Goal: Task Accomplishment & Management: Manage account settings

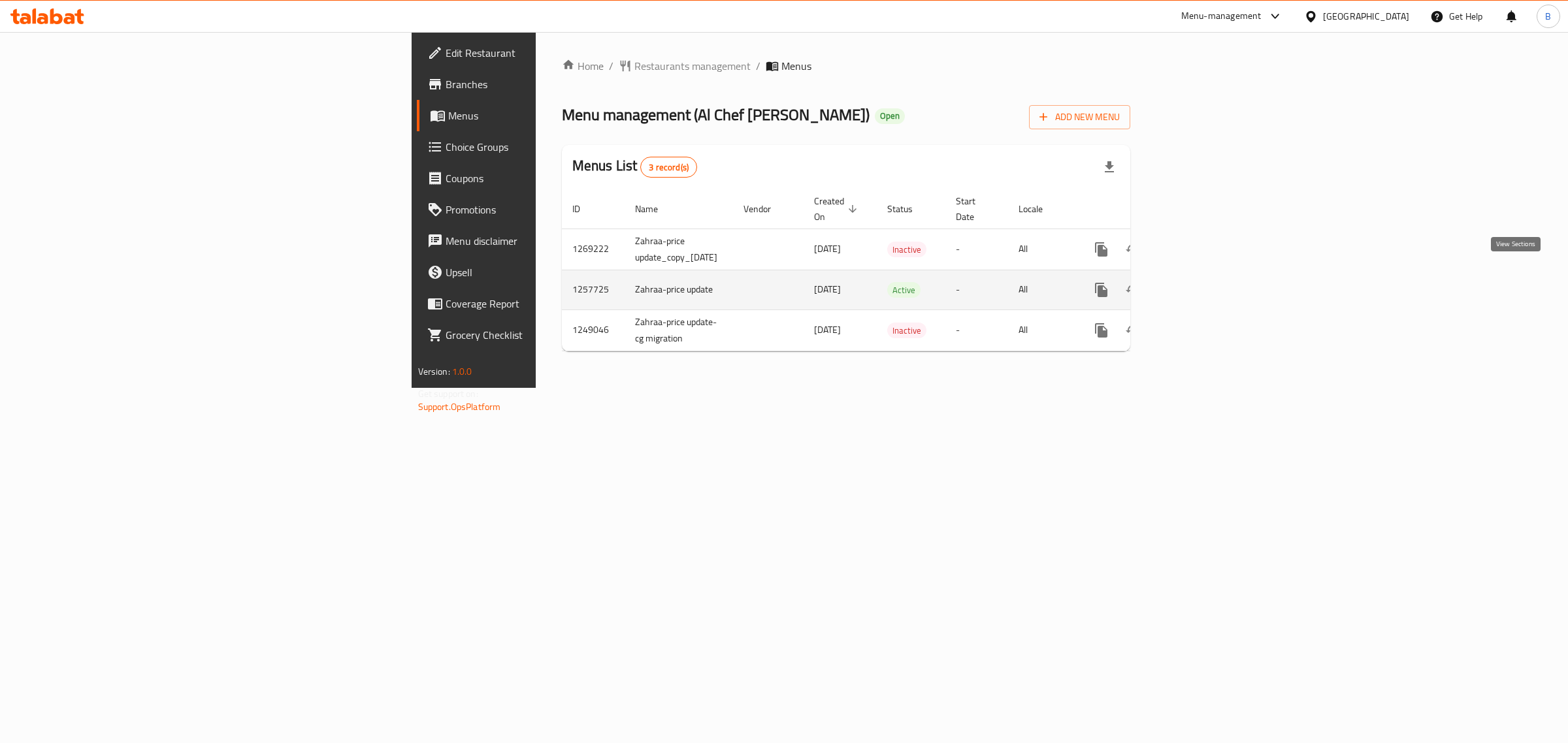
click at [1204, 282] on icon "enhanced table" at bounding box center [1196, 290] width 16 height 16
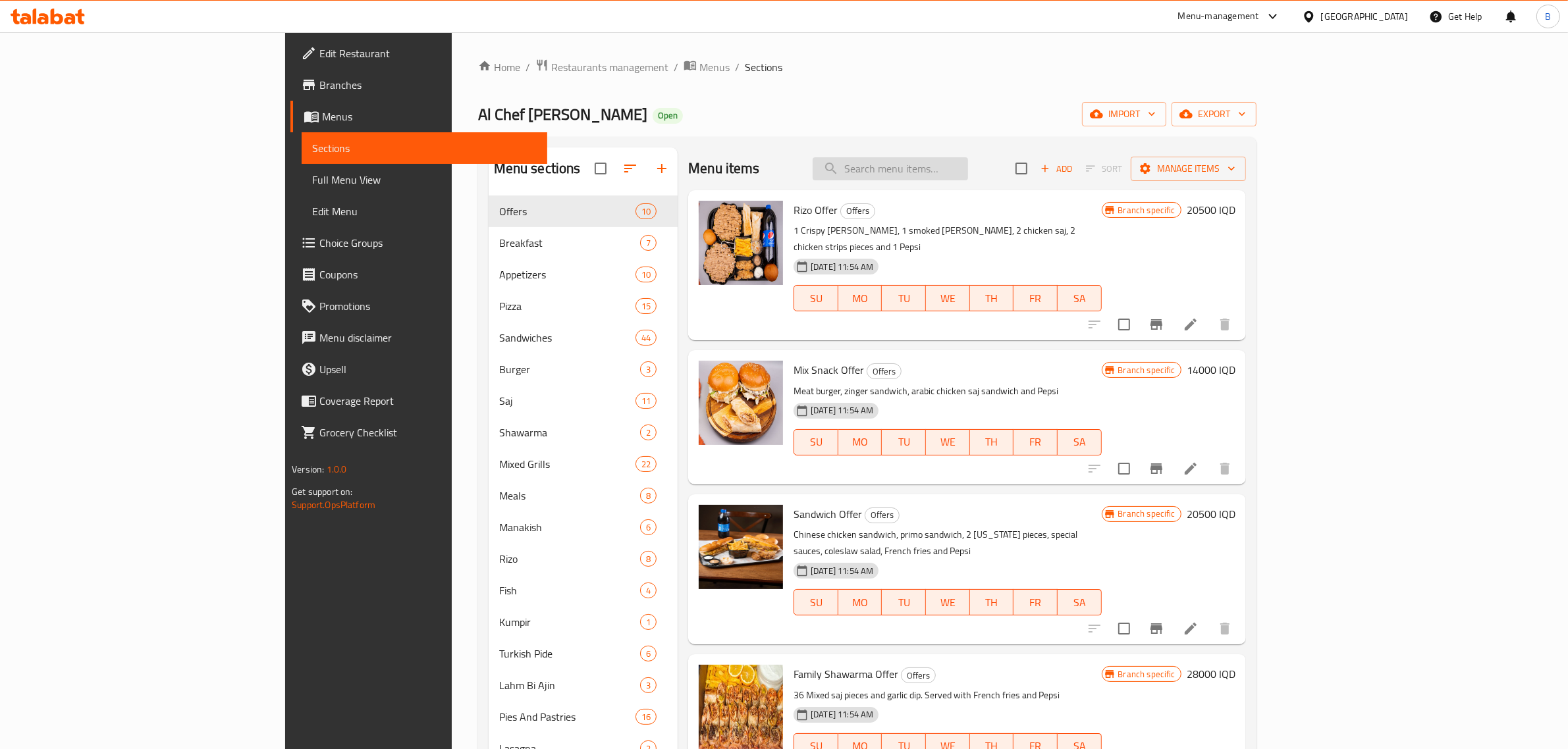
click at [952, 161] on input "search" at bounding box center [890, 169] width 156 height 23
type input "مقلية باللحم"
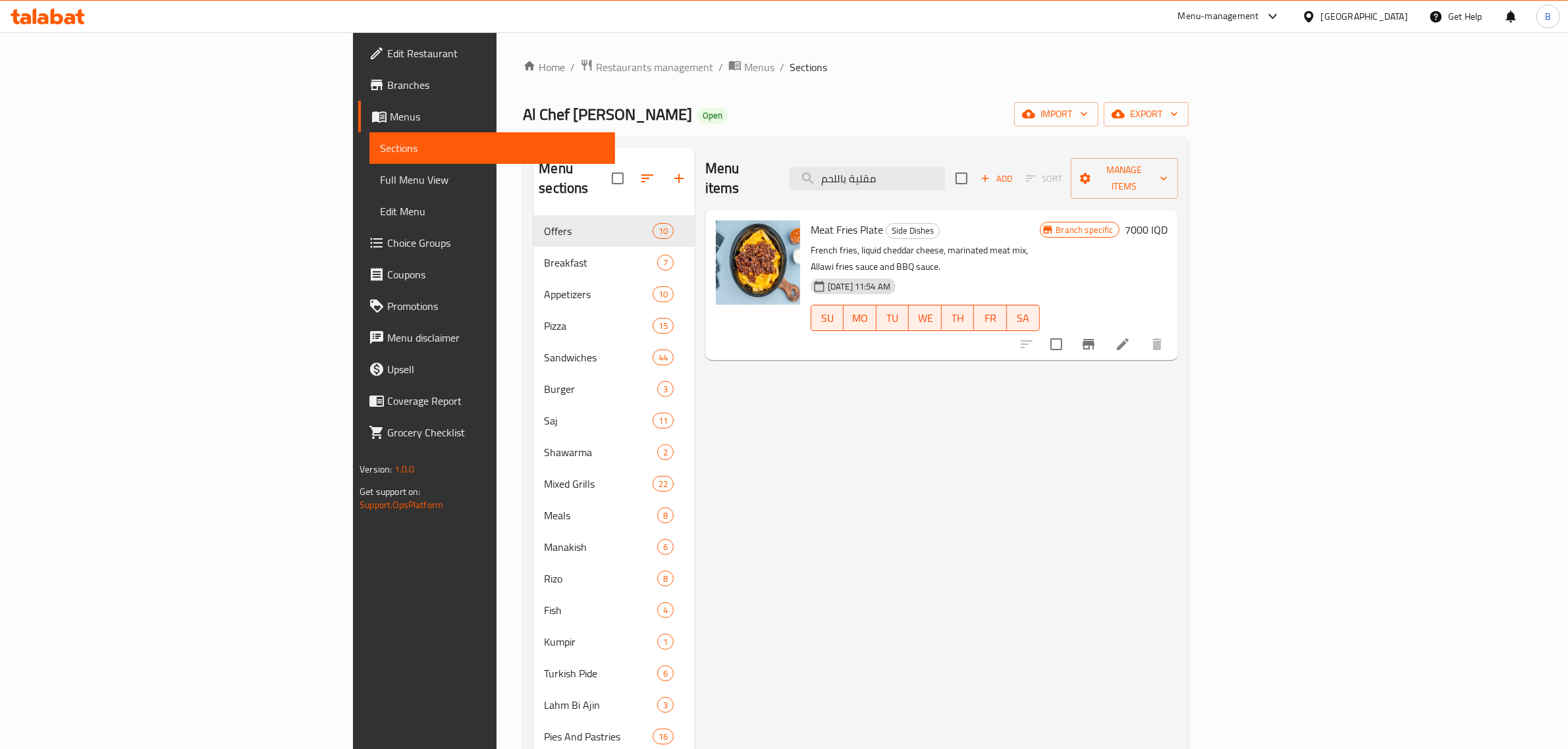
click at [1168, 221] on h6 "7000 IQD" at bounding box center [1146, 229] width 43 height 18
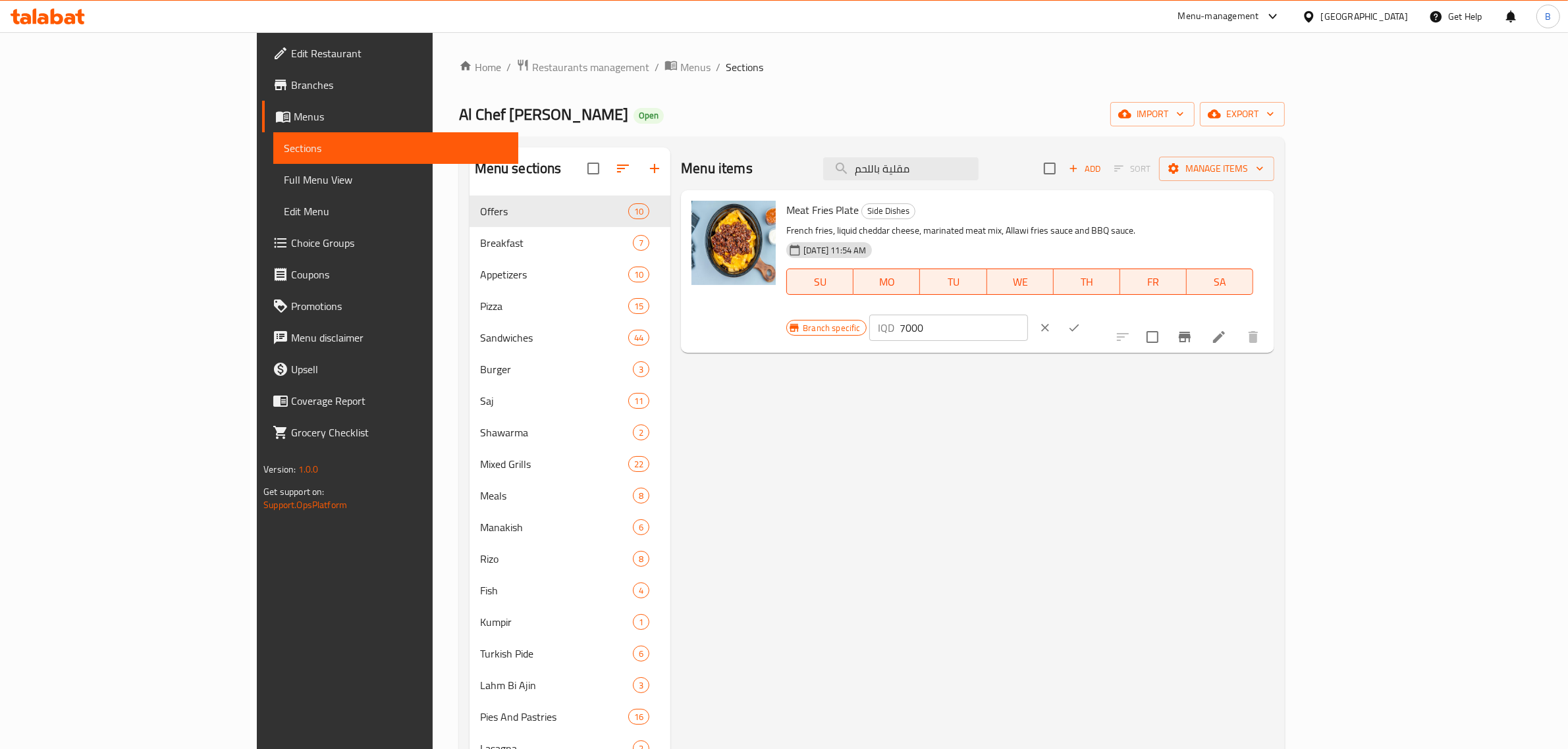
click at [1029, 315] on input "7000" at bounding box center [964, 328] width 128 height 26
type input "8000"
click at [1081, 322] on icon "ok" at bounding box center [1075, 328] width 13 height 13
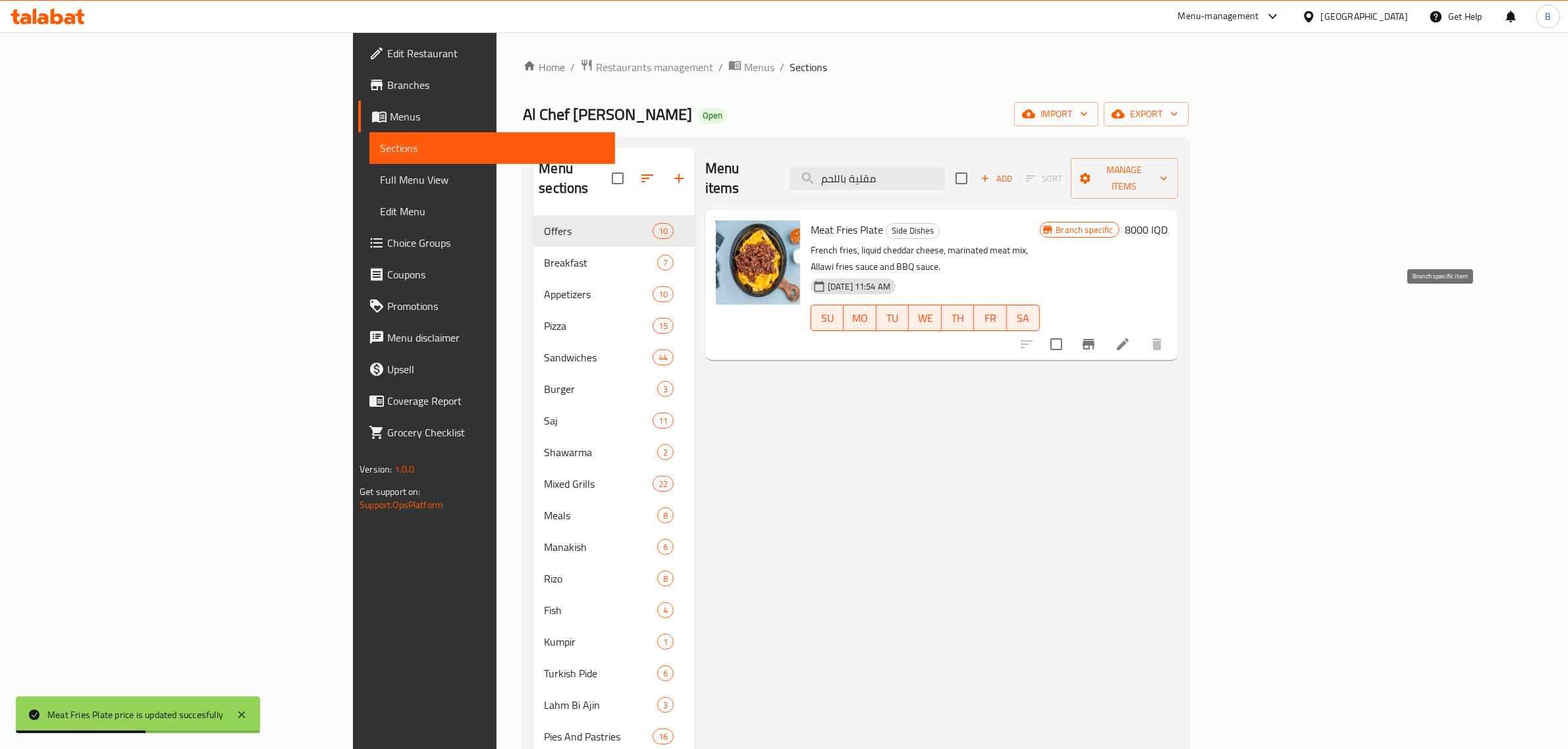
click at [1097, 336] on icon "Branch-specific-item" at bounding box center [1089, 344] width 16 height 16
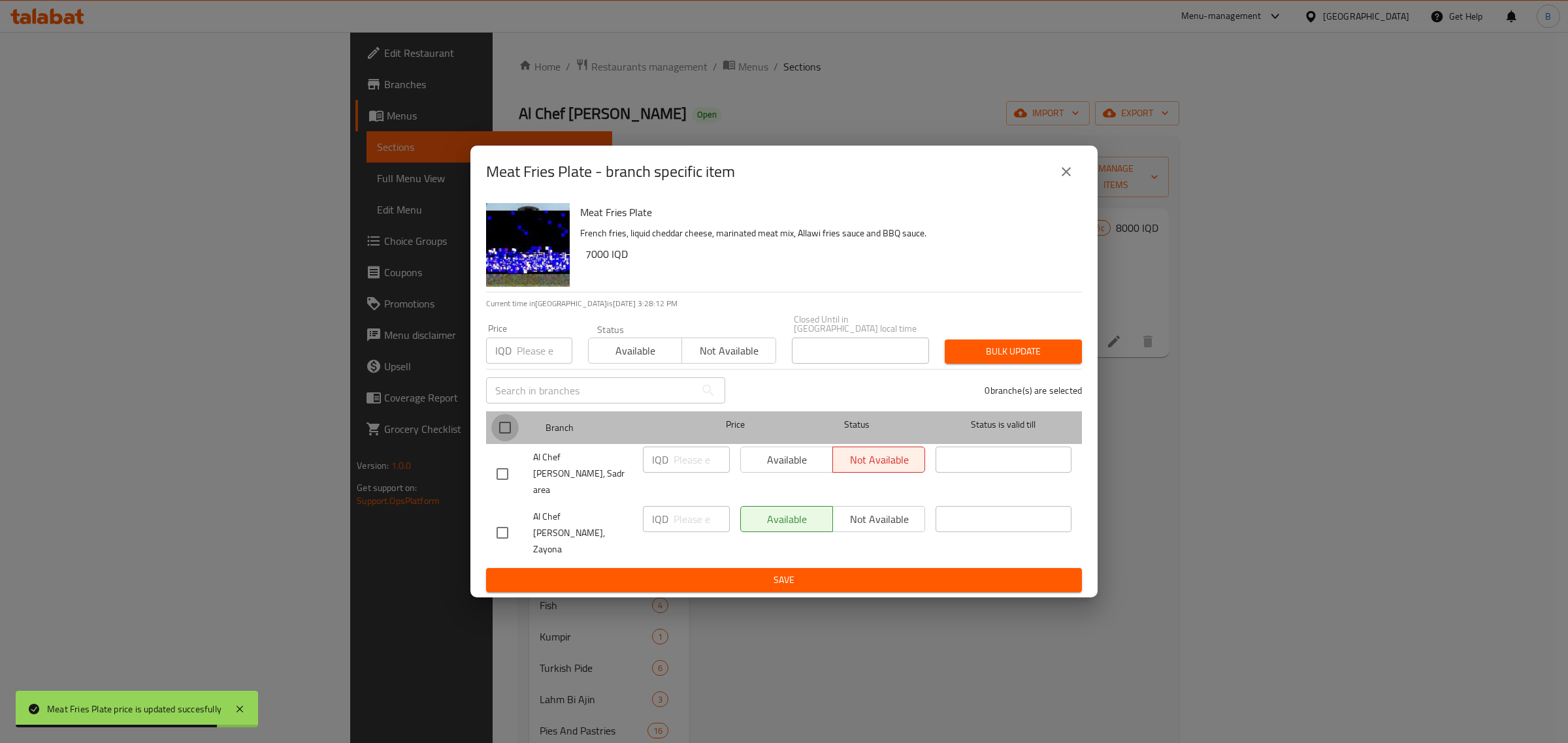
click at [503, 441] on input "checkbox" at bounding box center [506, 428] width 28 height 28
checkbox input "true"
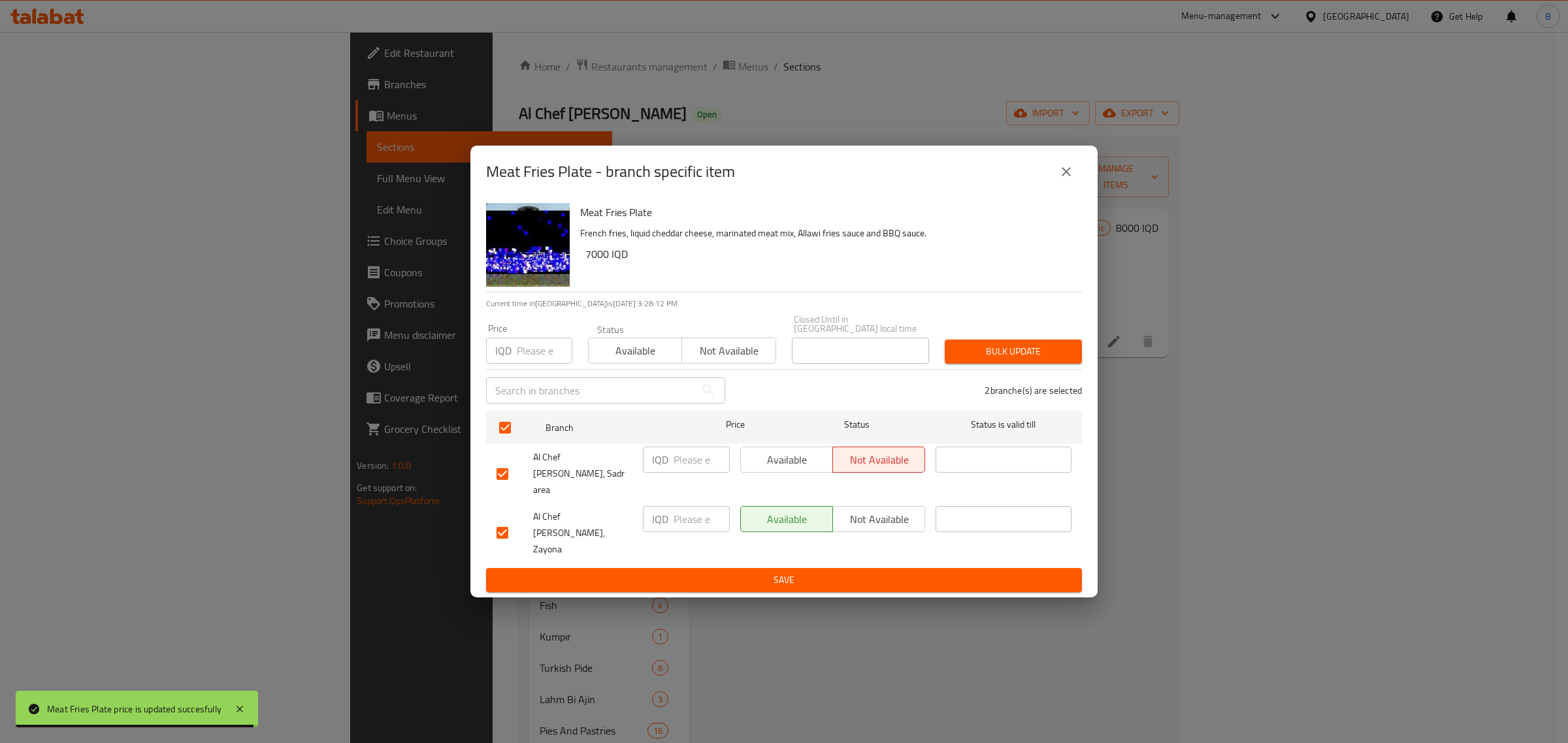
click at [694, 473] on input "number" at bounding box center [701, 460] width 56 height 26
paste input "8000"
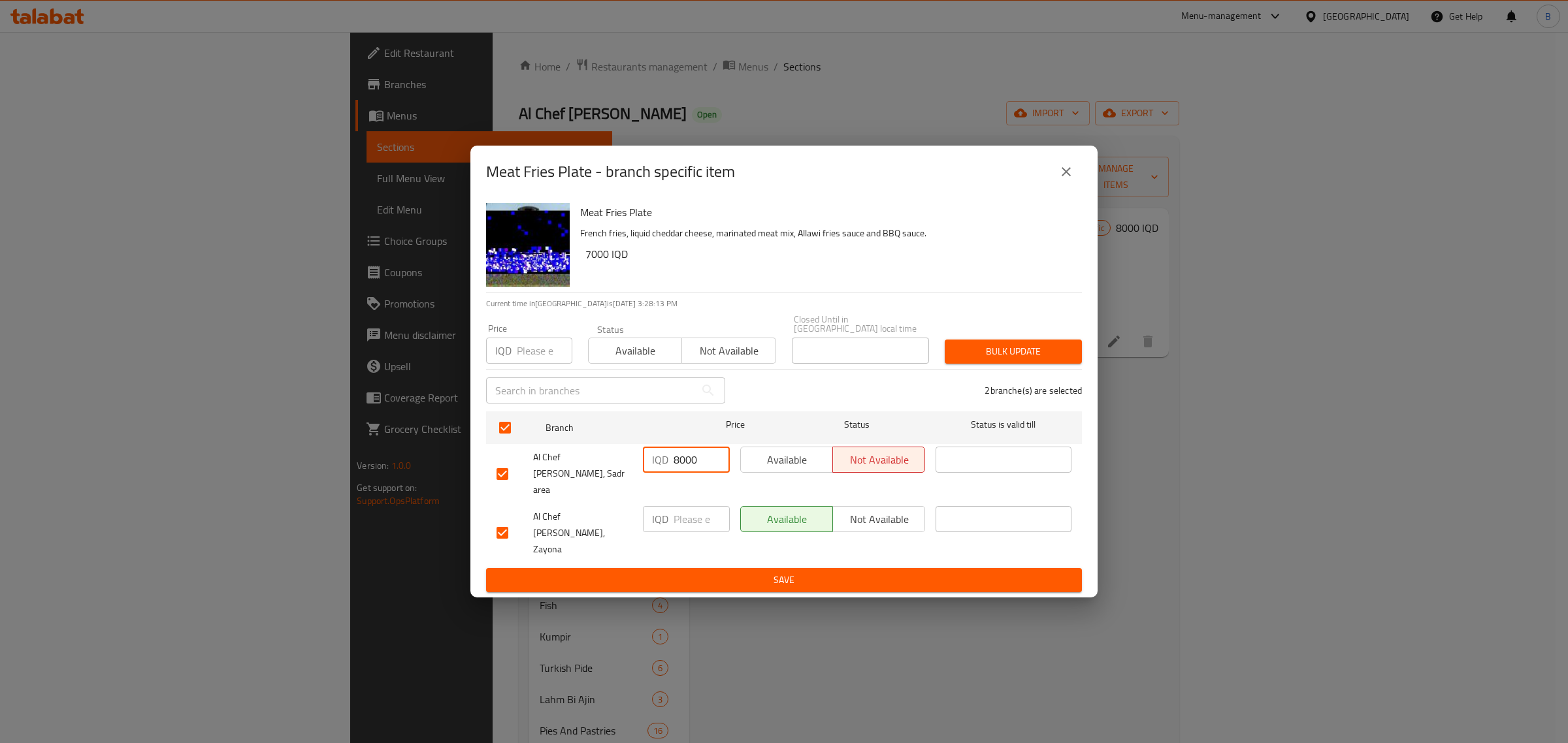
type input "8000"
click at [688, 520] on input "number" at bounding box center [701, 519] width 56 height 26
paste input "8000"
type input "8000"
click at [707, 572] on span "Save" at bounding box center [784, 580] width 575 height 17
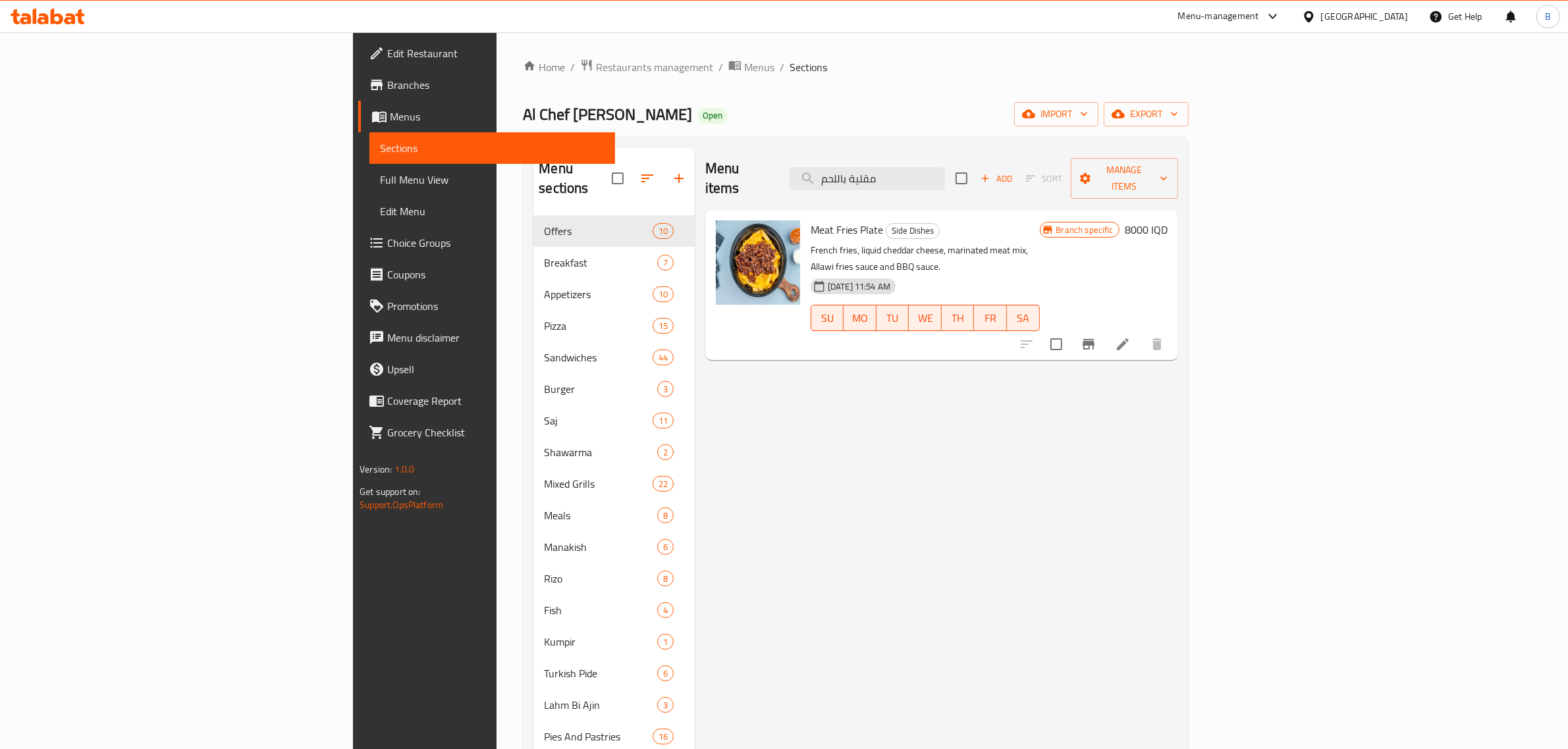
click at [53, 13] on icon at bounding box center [56, 17] width 12 height 16
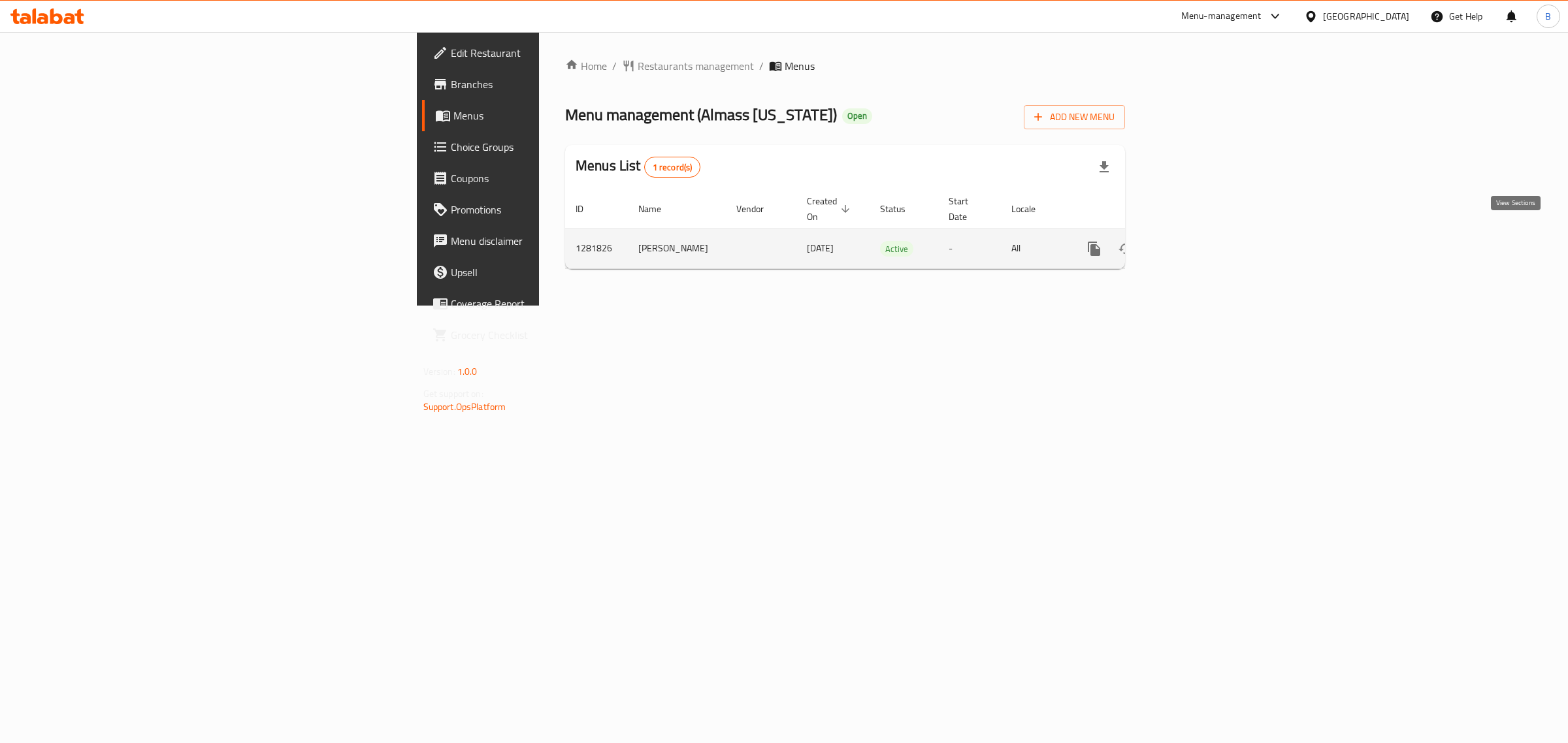
click at [1205, 243] on link "enhanced table" at bounding box center [1188, 249] width 31 height 31
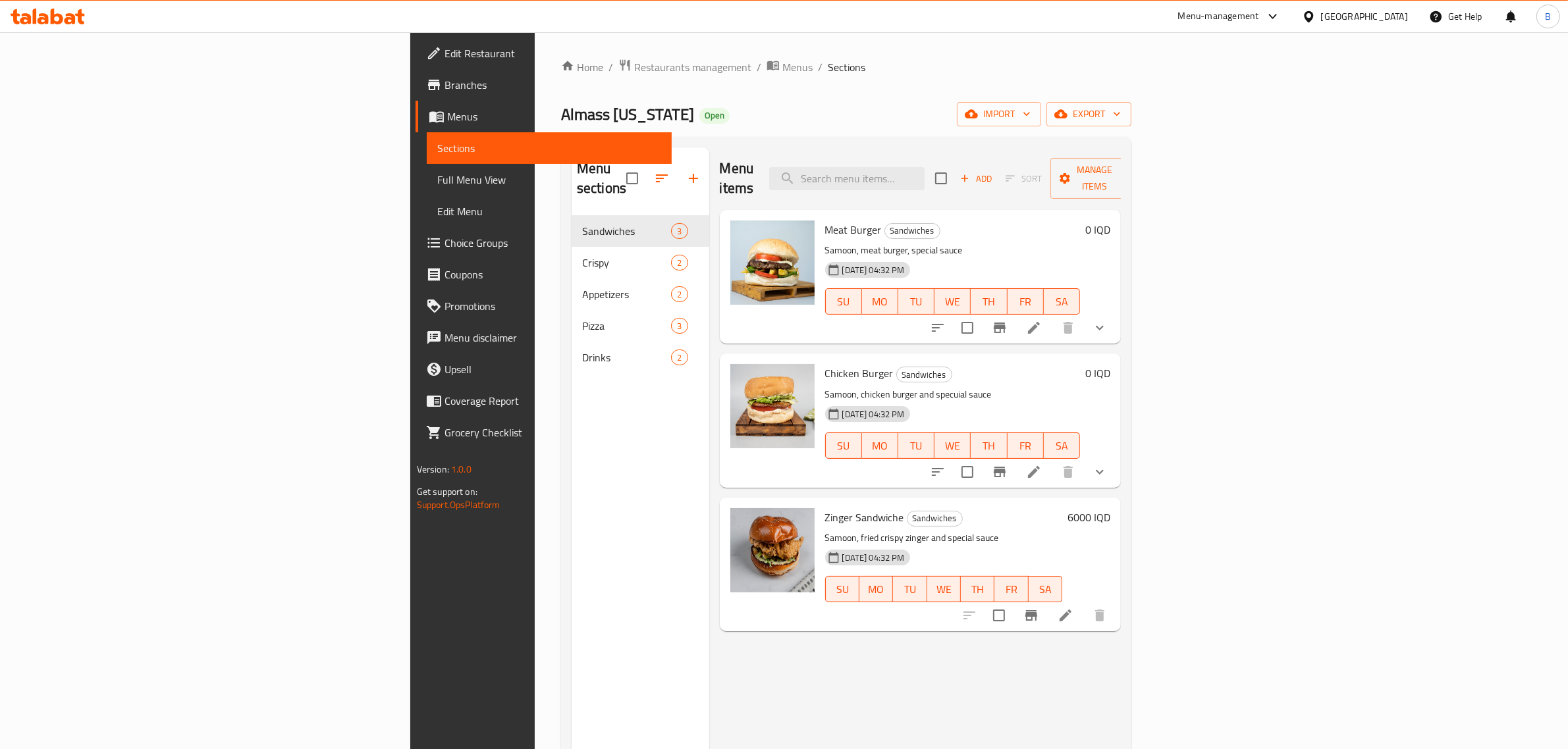
click at [1116, 312] on button "show more" at bounding box center [1099, 327] width 31 height 31
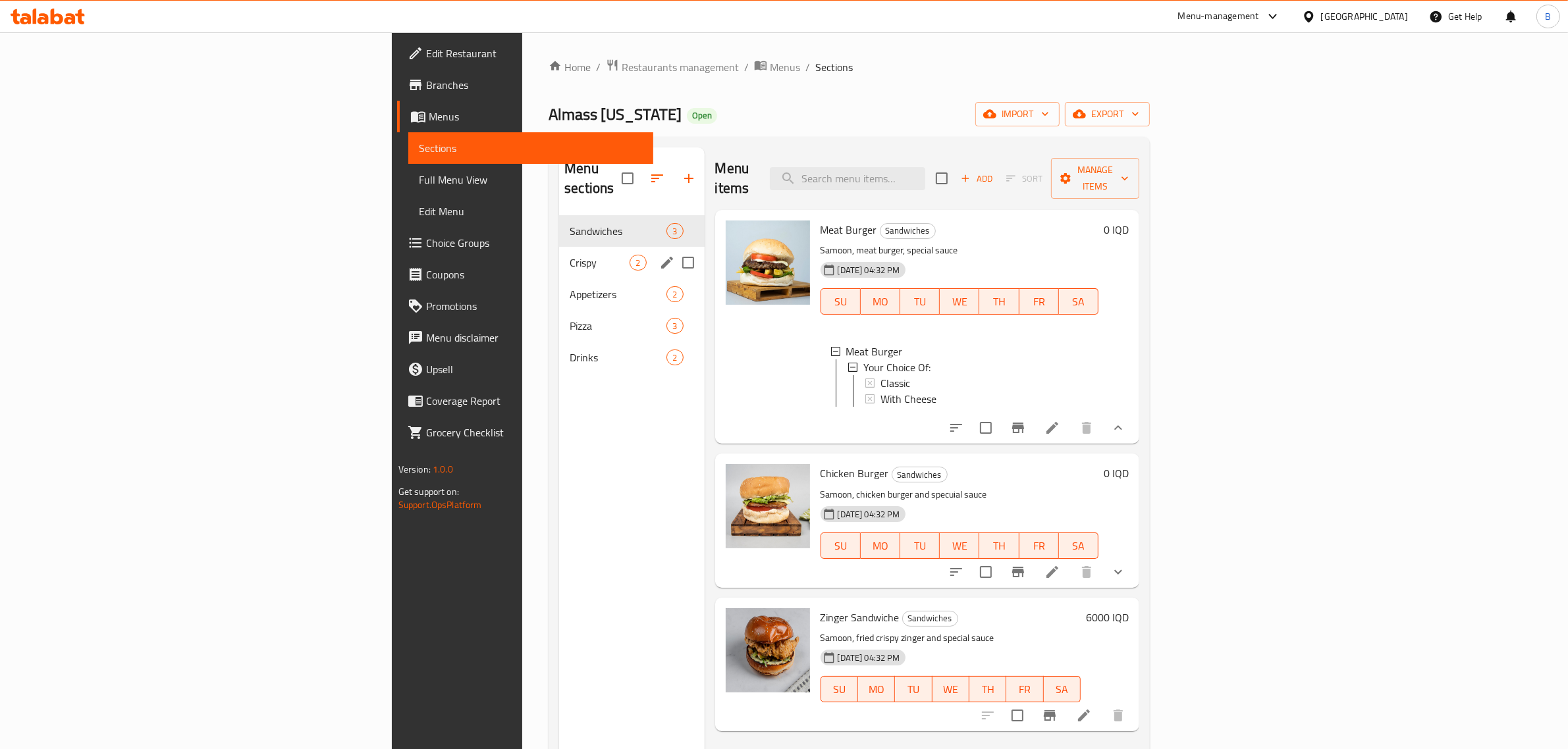
click at [559, 247] on div "Crispy 2" at bounding box center [632, 262] width 145 height 31
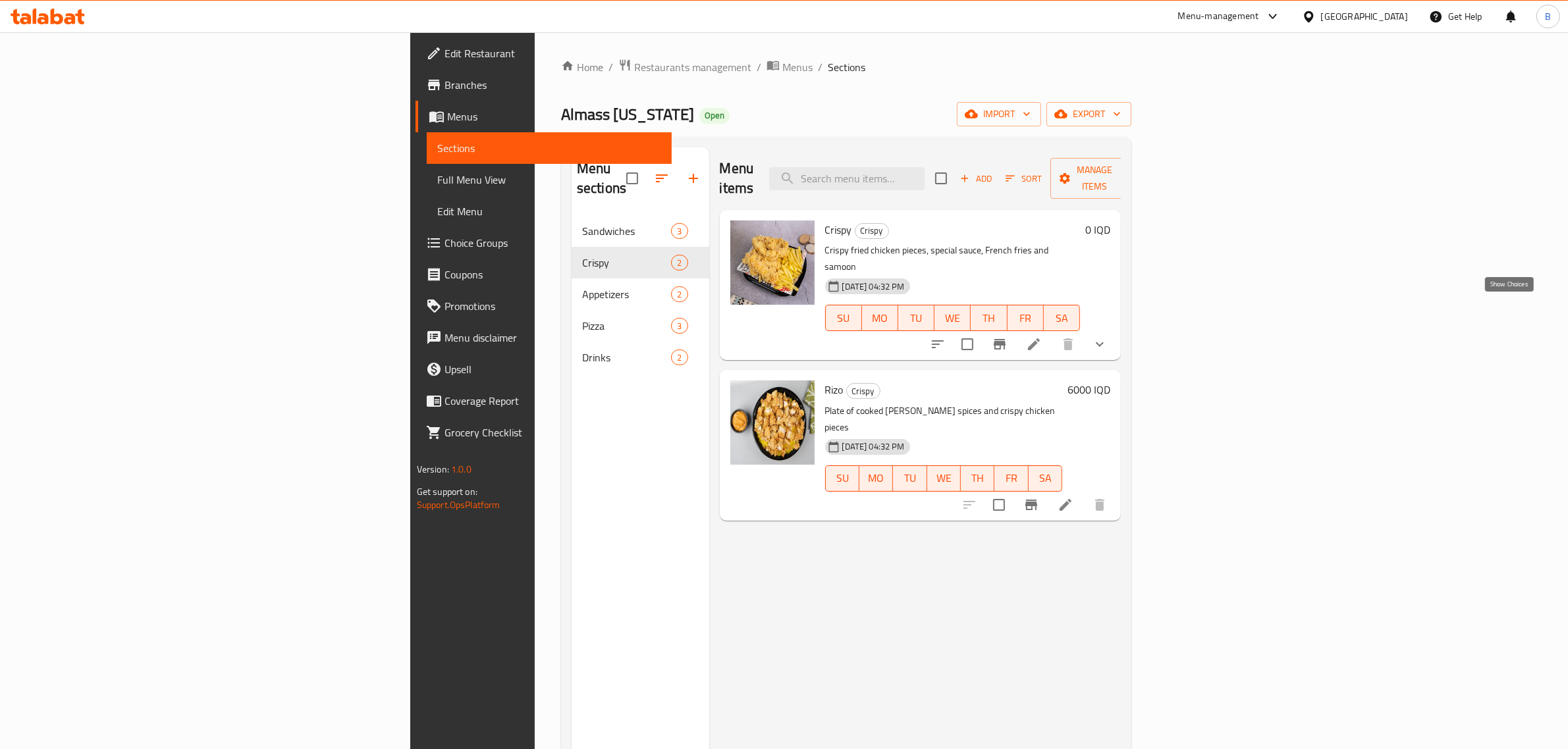
click at [1108, 336] on icon "show more" at bounding box center [1100, 344] width 16 height 16
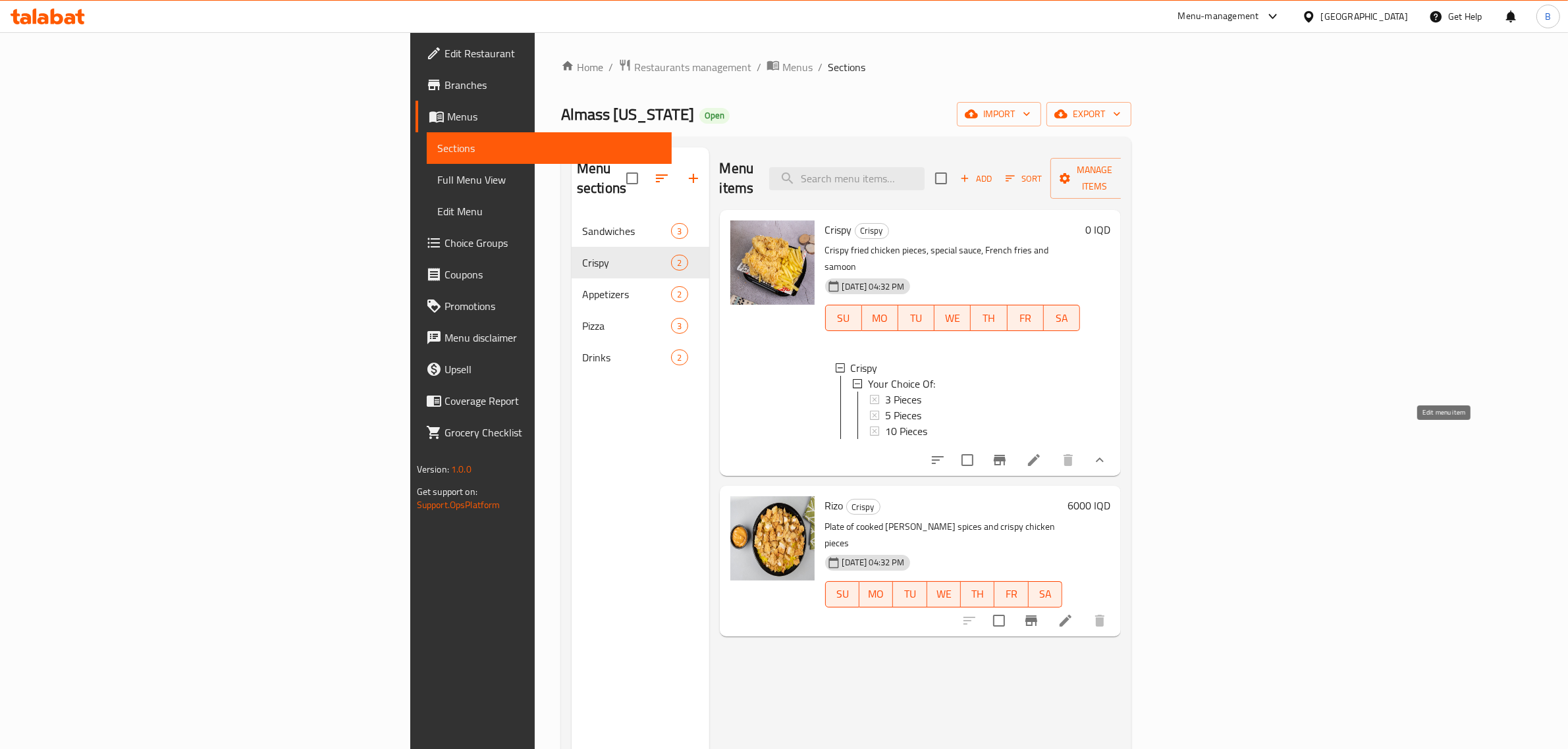
click at [1042, 452] on icon at bounding box center [1034, 460] width 16 height 16
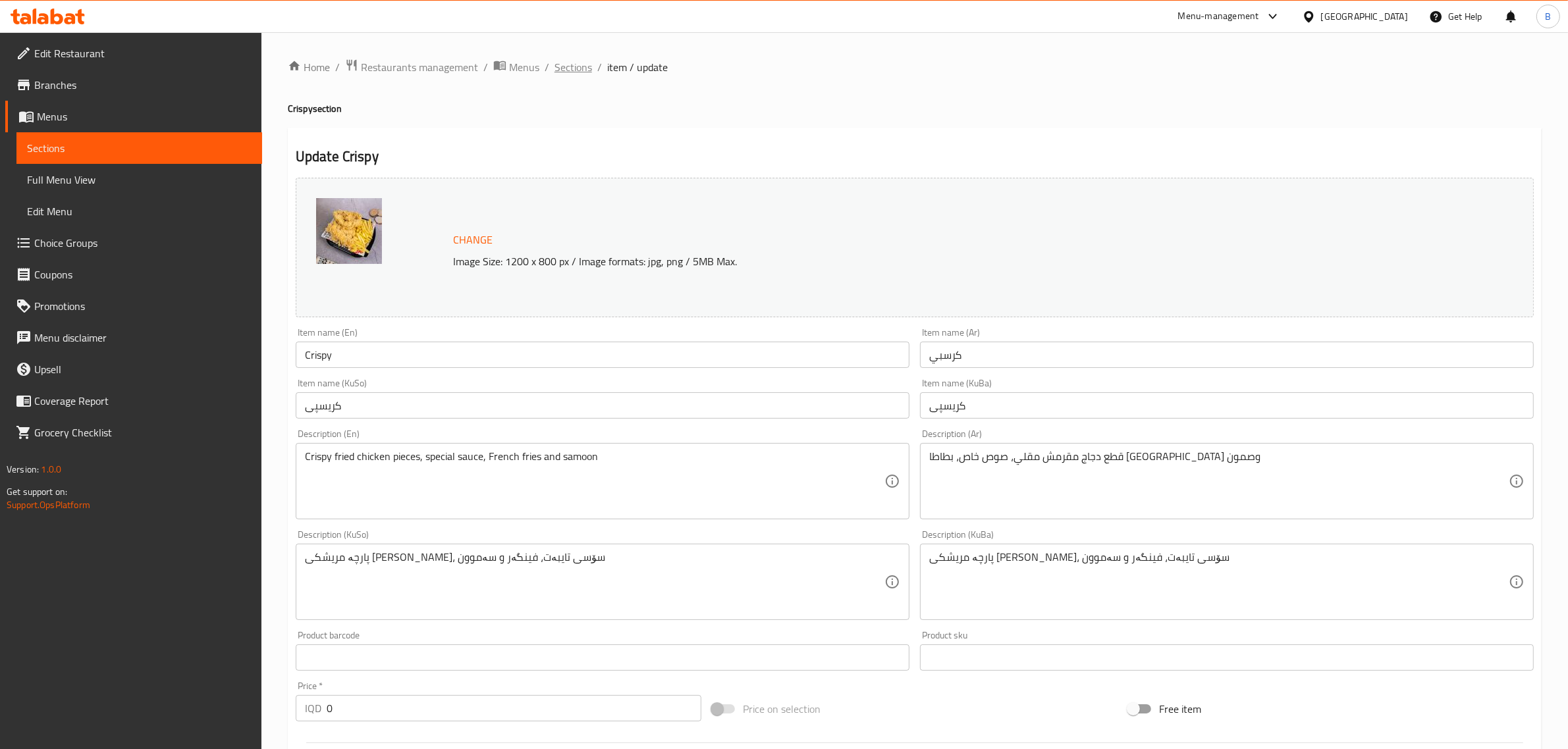
click at [565, 70] on span "Sections" at bounding box center [573, 67] width 37 height 16
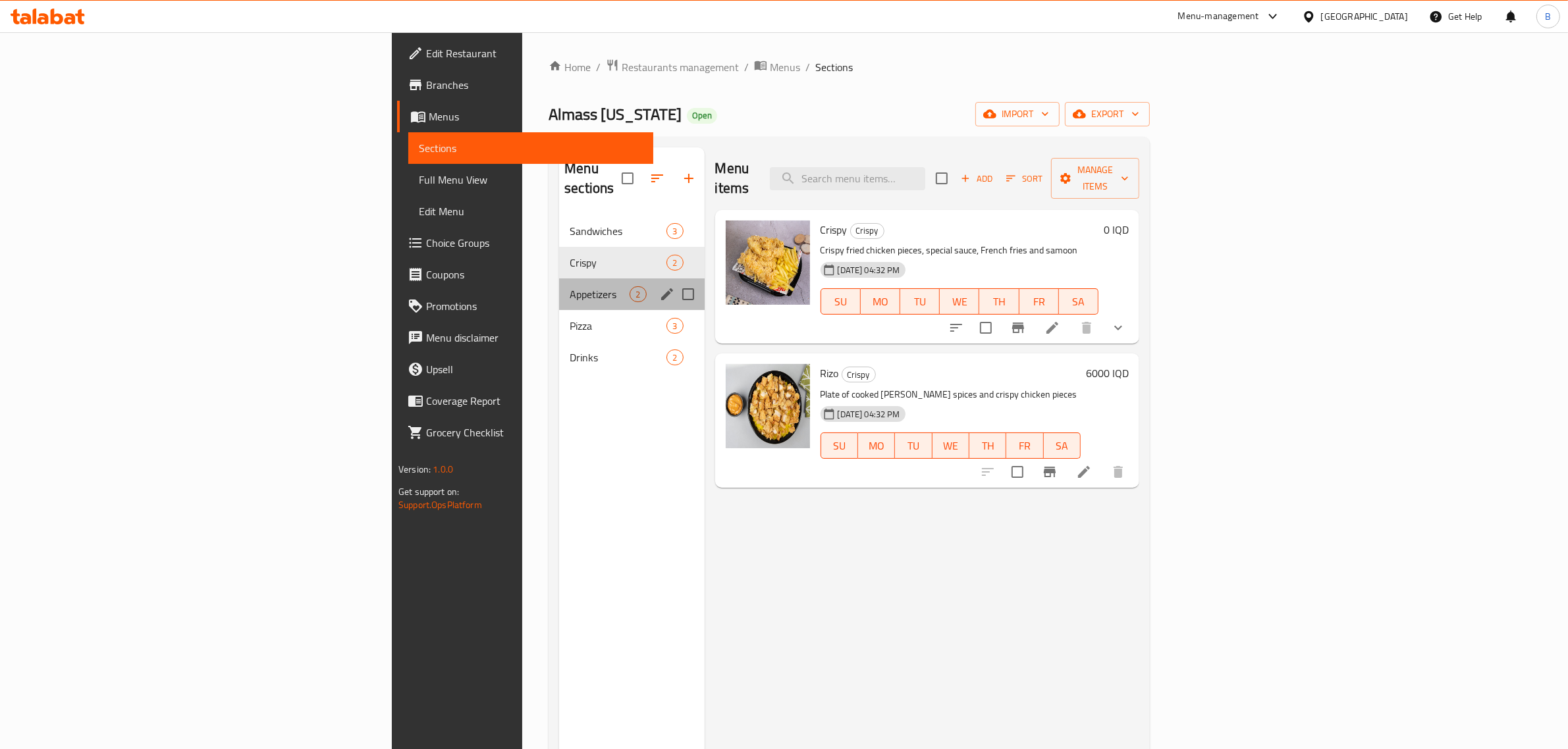
click at [559, 289] on div "Appetizers 2" at bounding box center [632, 294] width 145 height 31
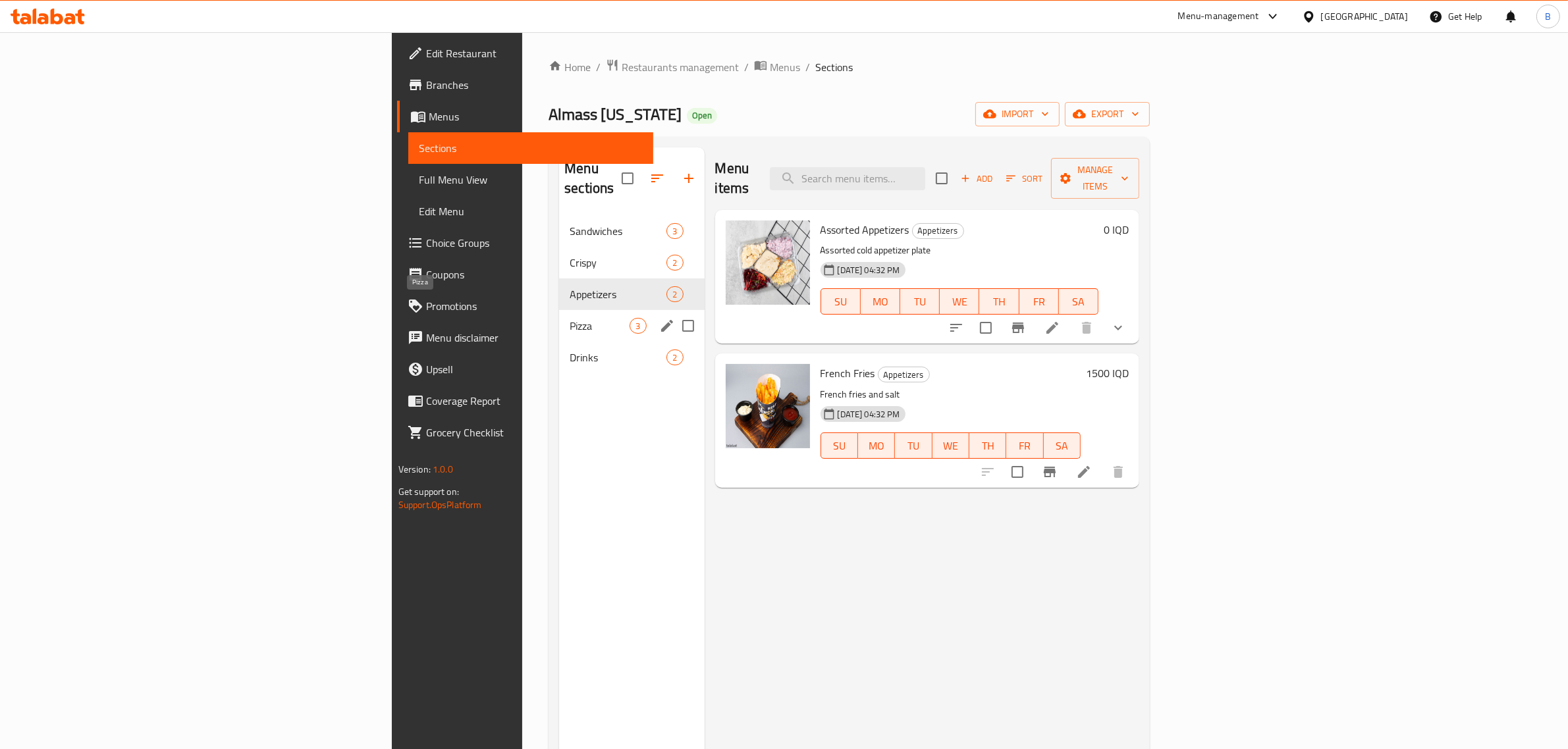
click at [569, 318] on span "Pizza" at bounding box center [599, 326] width 60 height 16
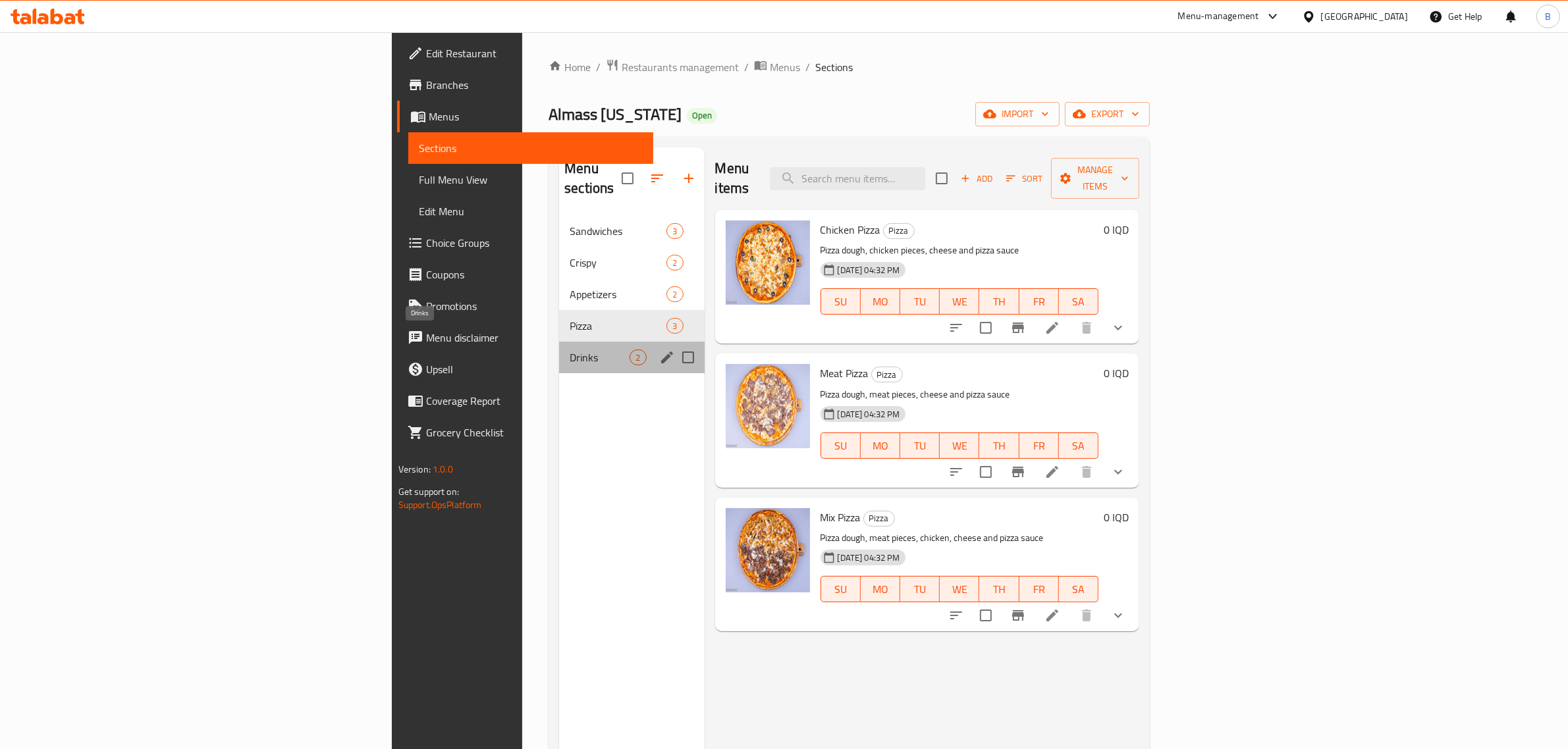
click at [569, 349] on span "Drinks" at bounding box center [599, 357] width 60 height 16
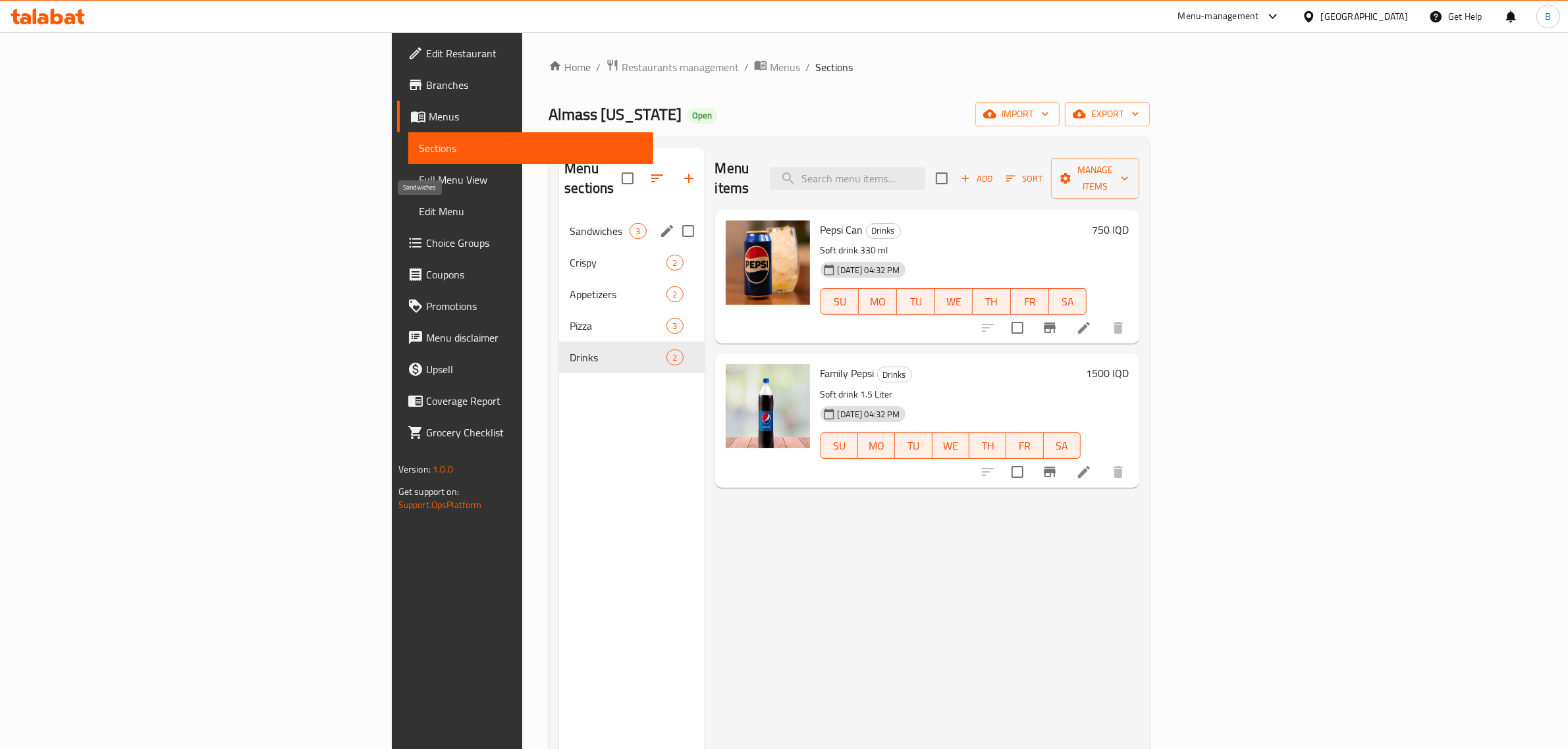
click at [569, 223] on span "Sandwiches" at bounding box center [599, 231] width 60 height 16
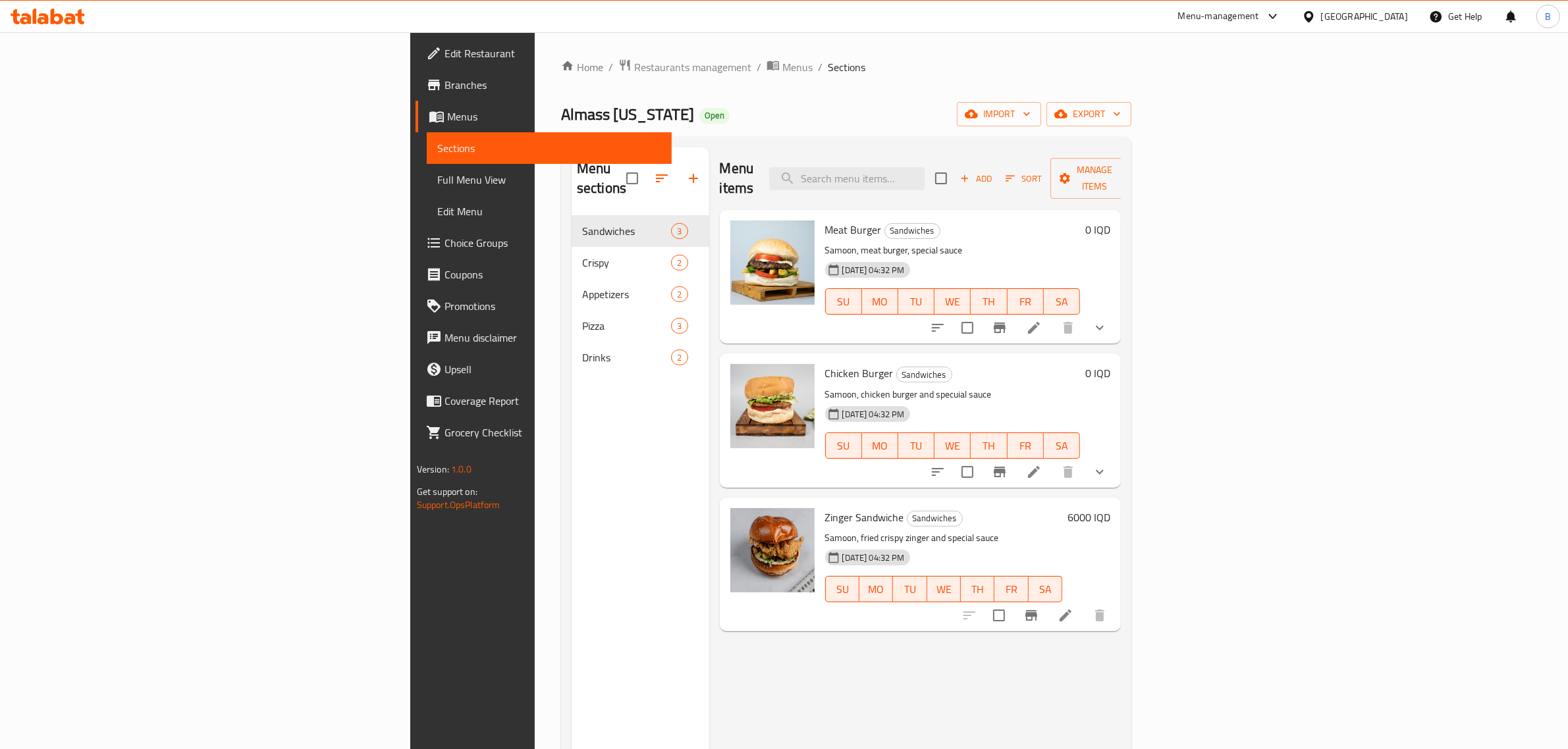
click at [561, 117] on span "Almass [US_STATE]" at bounding box center [628, 114] width 133 height 30
click at [782, 64] on span "Menus" at bounding box center [797, 67] width 30 height 16
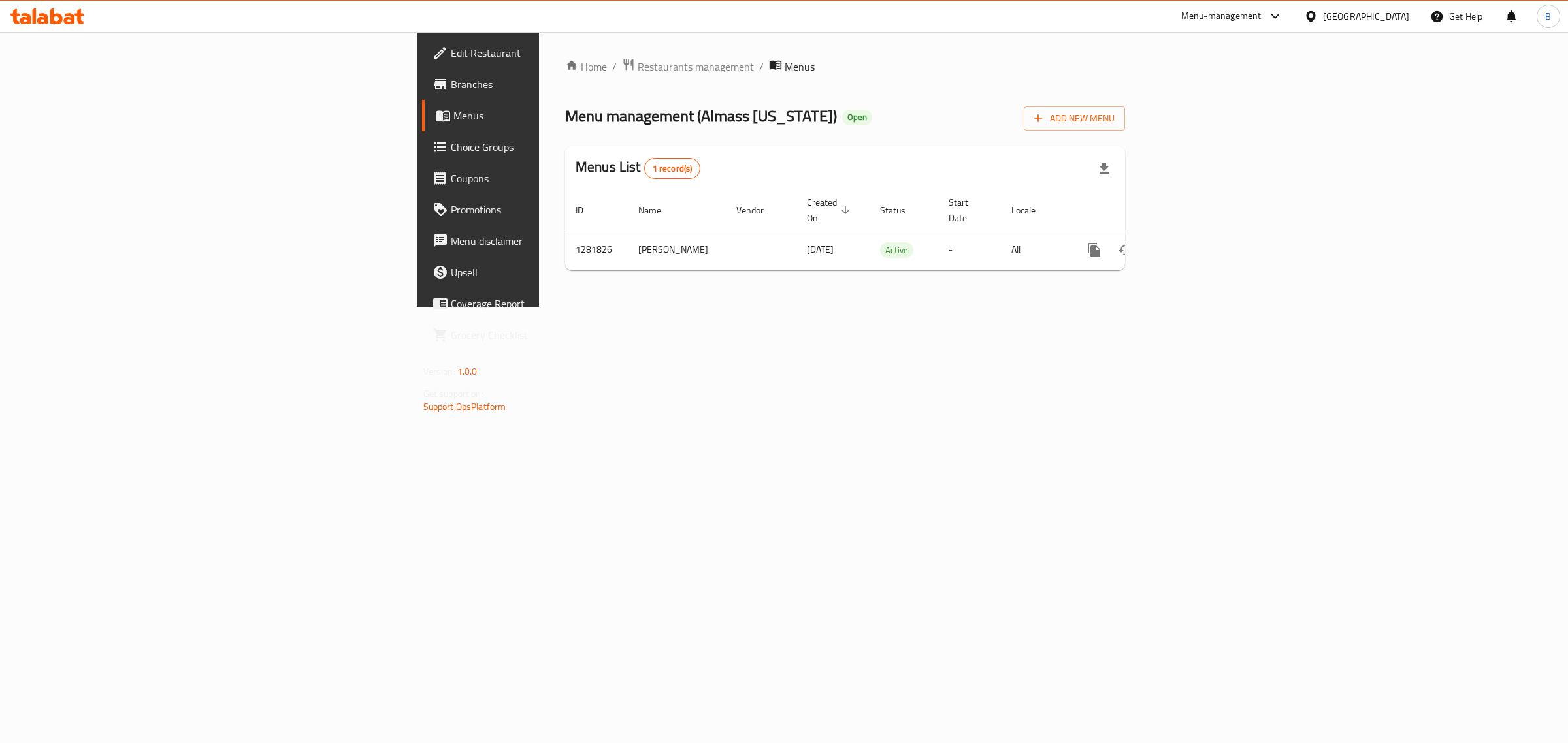
click at [451, 85] on span "Branches" at bounding box center [560, 84] width 218 height 16
